Goal: Task Accomplishment & Management: Use online tool/utility

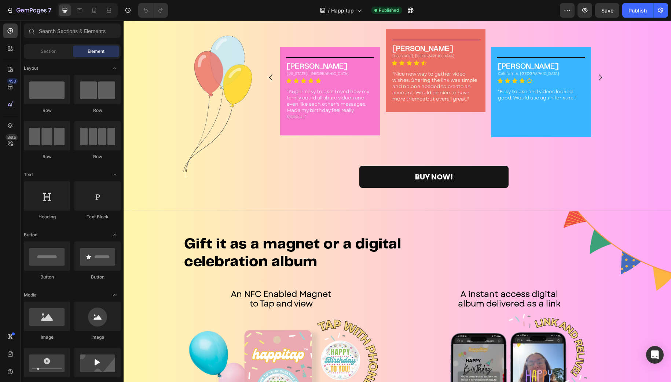
scroll to position [1090, 0]
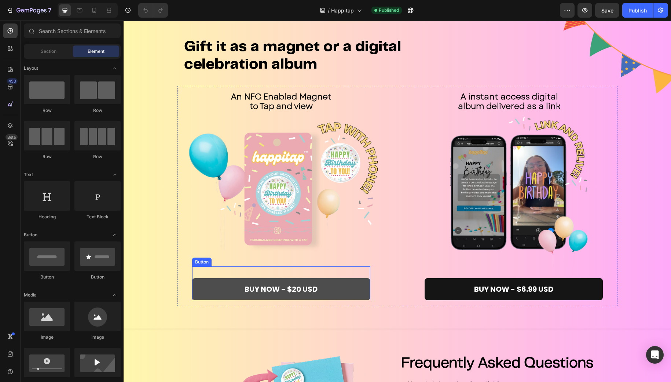
click at [320, 285] on button "Buy now - $20 USD" at bounding box center [281, 289] width 178 height 22
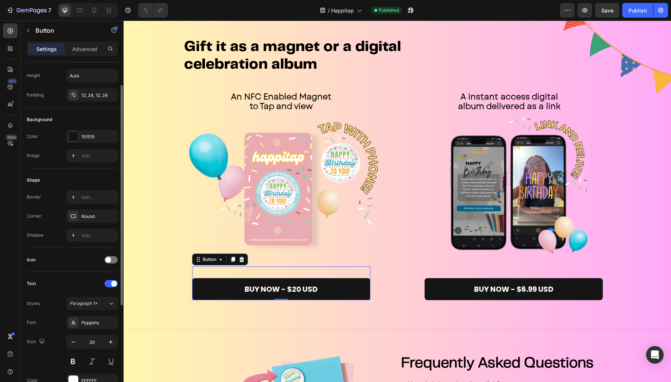
scroll to position [104, 0]
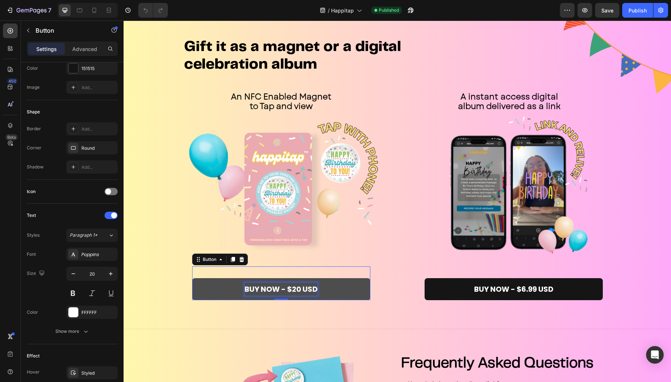
click at [296, 287] on span "Buy now - $20 USD" at bounding box center [280, 289] width 73 height 10
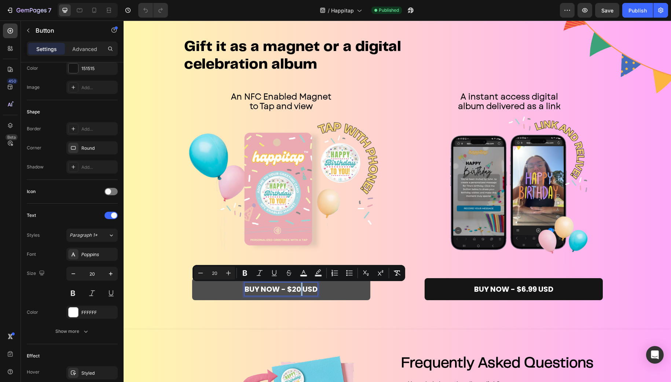
click at [296, 288] on span "Buy now - $20 USD" at bounding box center [280, 289] width 73 height 10
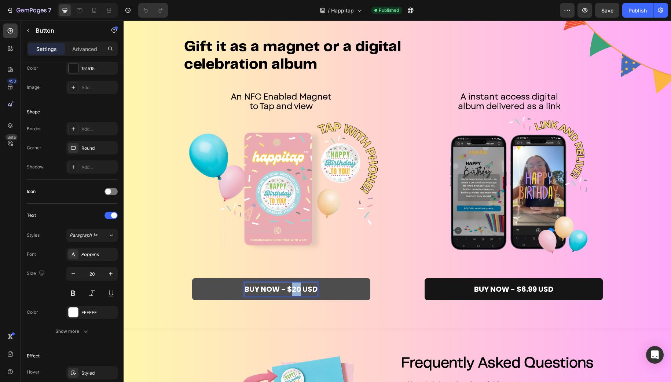
drag, startPoint x: 298, startPoint y: 288, endPoint x: 290, endPoint y: 289, distance: 7.4
click at [290, 289] on span "Buy now - $20 USD" at bounding box center [280, 289] width 73 height 10
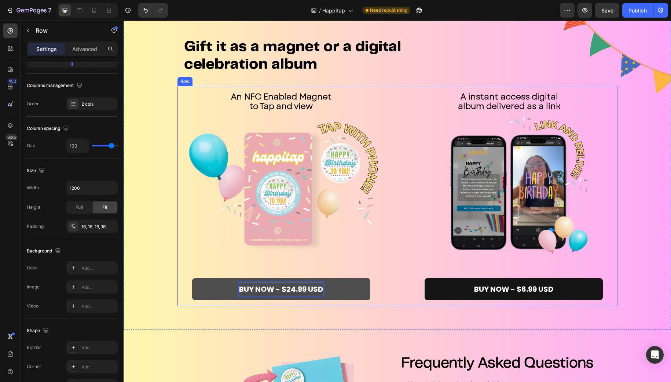
click at [400, 282] on div "An NFC Enabled Magnet to Tap and view Text Block Image Buy now - $24.99 USD But…" at bounding box center [397, 196] width 440 height 220
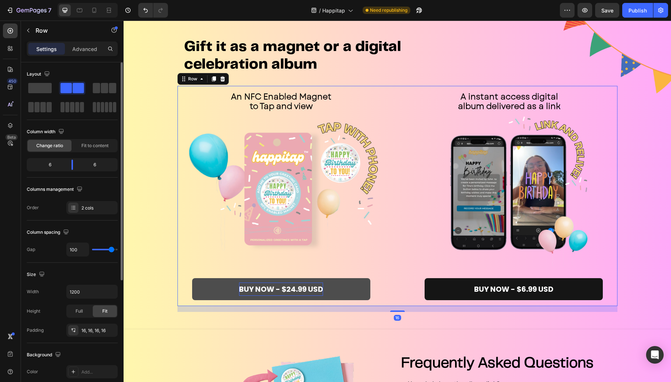
scroll to position [1208, 0]
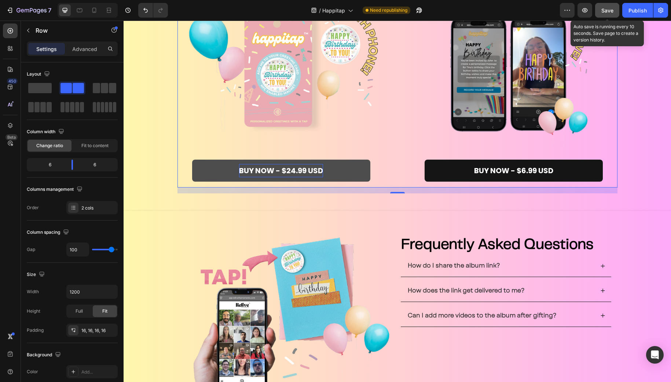
click at [609, 10] on span "Save" at bounding box center [607, 10] width 12 height 6
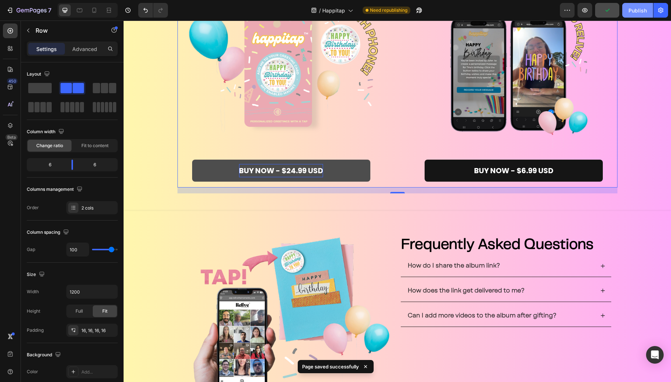
click at [630, 12] on div "Publish" at bounding box center [637, 11] width 18 height 8
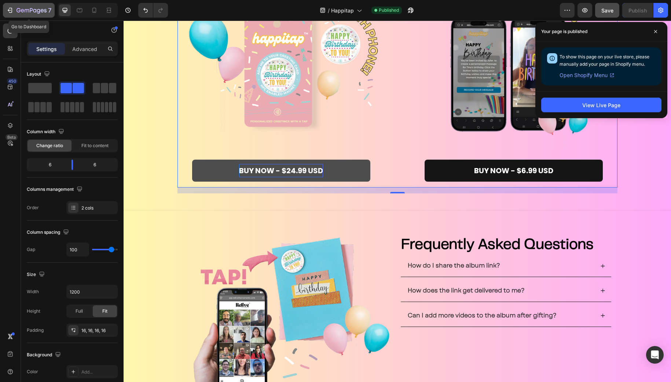
click at [16, 10] on icon "button" at bounding box center [31, 11] width 30 height 6
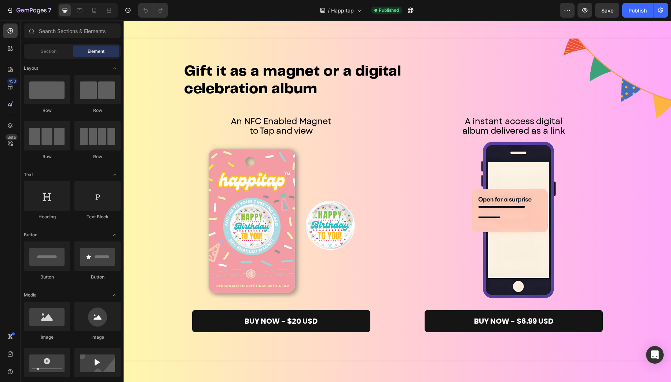
scroll to position [1143, 0]
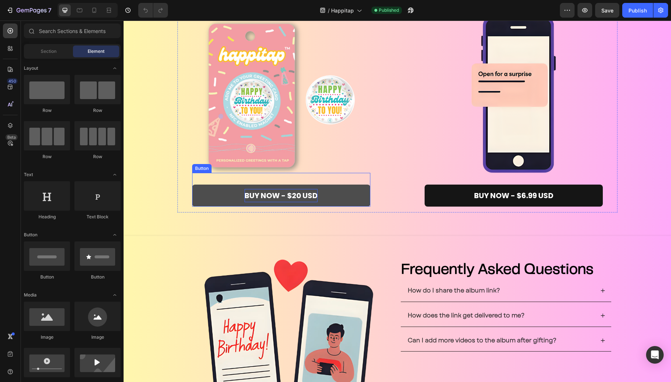
click at [299, 192] on span "Buy now - $20 USD" at bounding box center [280, 195] width 73 height 10
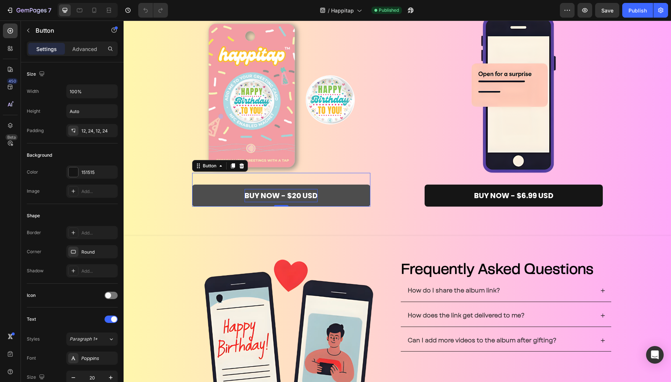
click at [297, 192] on span "Buy now - $20 USD" at bounding box center [280, 195] width 73 height 10
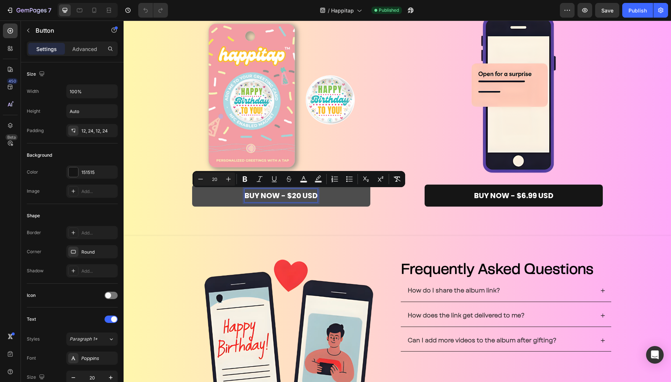
click at [295, 192] on span "Buy now - $20 USD" at bounding box center [280, 195] width 73 height 10
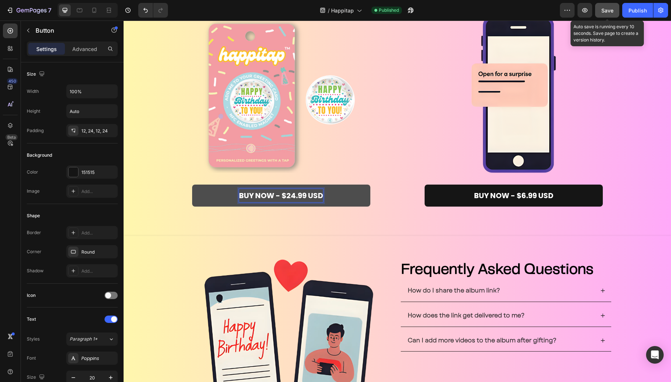
click at [602, 9] on span "Save" at bounding box center [607, 10] width 12 height 6
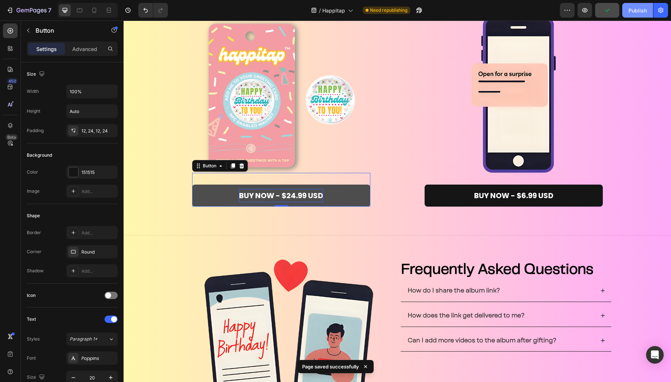
click at [633, 8] on div "Publish" at bounding box center [637, 11] width 18 height 8
